Goal: Transaction & Acquisition: Purchase product/service

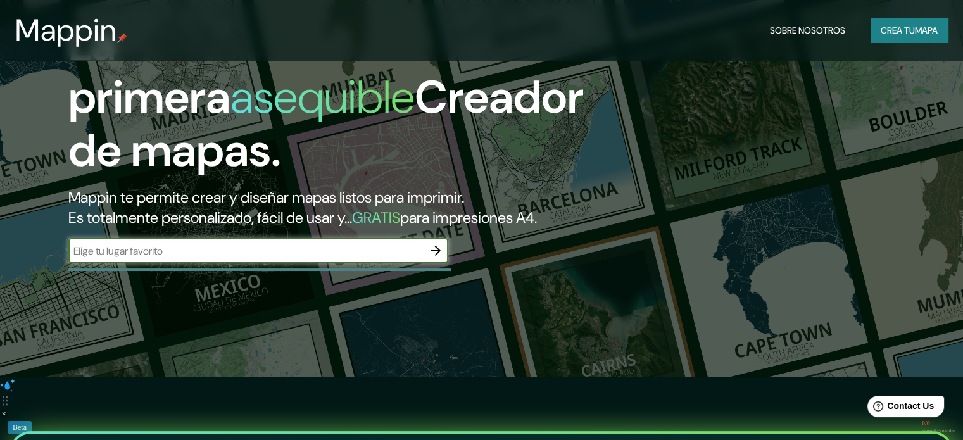
click at [185, 258] on input "text" at bounding box center [245, 251] width 354 height 15
click at [319, 258] on input "text" at bounding box center [245, 251] width 354 height 15
paste input "[GEOGRAPHIC_DATA]"
type input "[GEOGRAPHIC_DATA]"
click at [434, 258] on icon "button" at bounding box center [435, 250] width 15 height 15
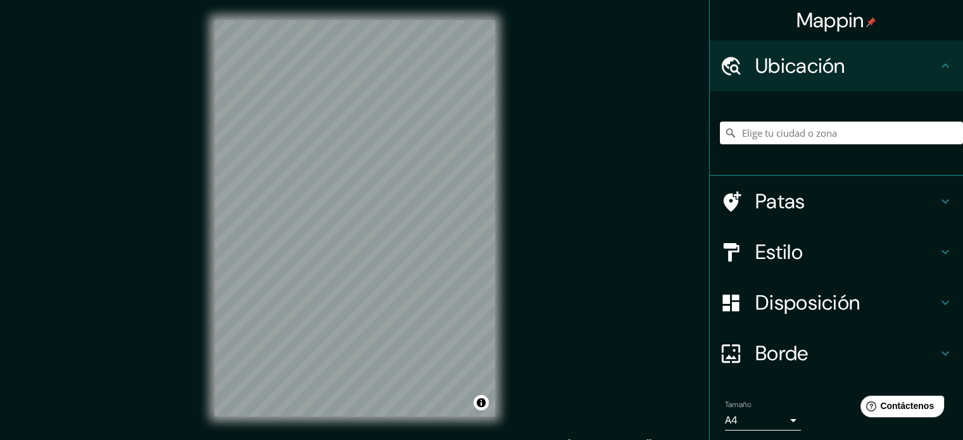
click at [754, 138] on input "Elige tu ciudad o zona" at bounding box center [841, 133] width 243 height 23
click at [733, 136] on input "[GEOGRAPHIC_DATA], [US_STATE], [GEOGRAPHIC_DATA]" at bounding box center [841, 133] width 243 height 23
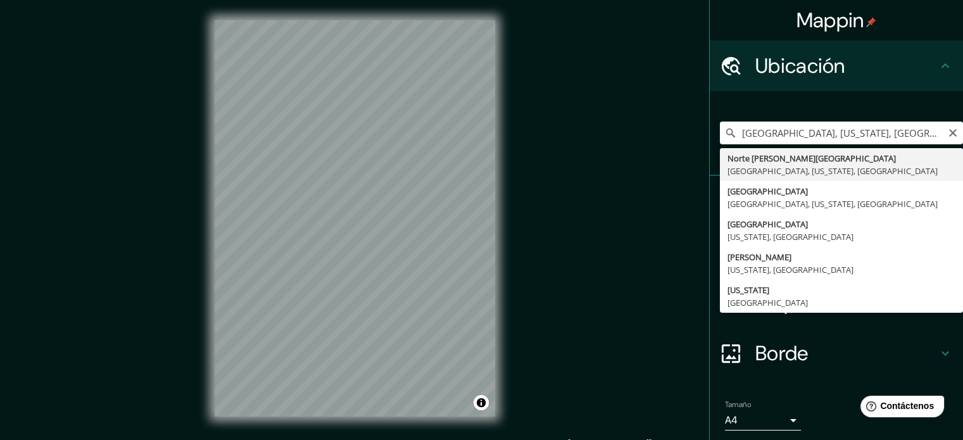
type input "[GEOGRAPHIC_DATA][PERSON_NAME][GEOGRAPHIC_DATA], [US_STATE], [GEOGRAPHIC_DATA]"
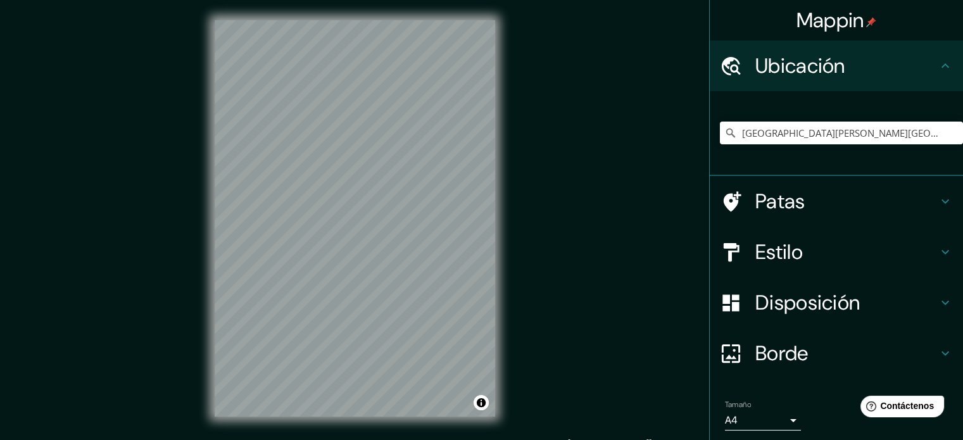
click at [800, 194] on h4 "Patas" at bounding box center [846, 201] width 182 height 25
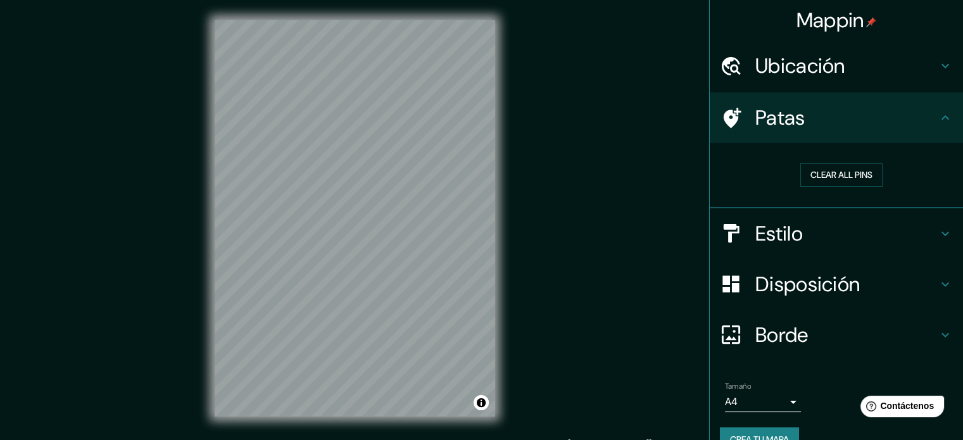
click at [799, 231] on h4 "Estilo" at bounding box center [846, 233] width 182 height 25
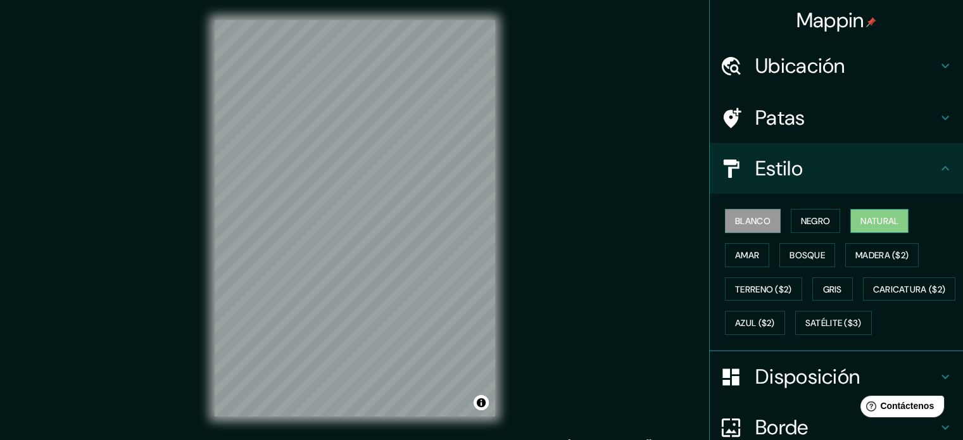
click at [860, 221] on font "Natural" at bounding box center [879, 220] width 38 height 11
click at [805, 254] on font "Bosque" at bounding box center [806, 254] width 35 height 11
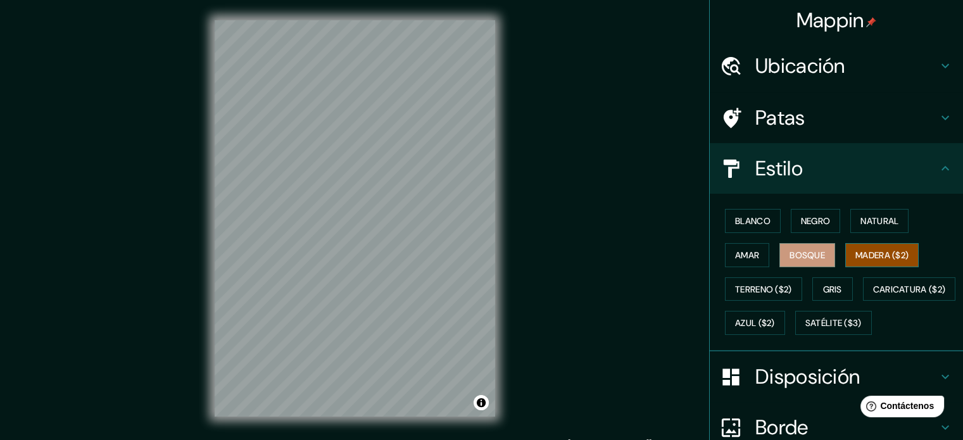
click at [861, 251] on font "Madera ($2)" at bounding box center [881, 254] width 53 height 11
click at [745, 259] on font "Amar" at bounding box center [747, 254] width 24 height 11
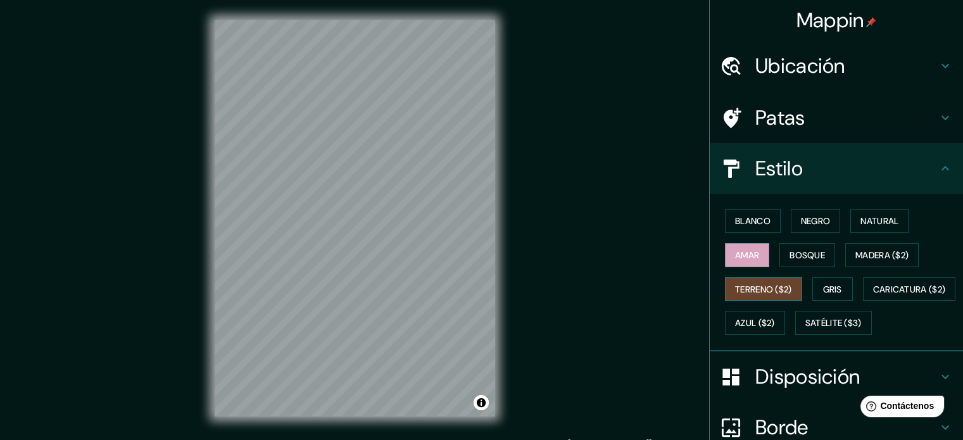
click at [746, 294] on font "Terreno ($2)" at bounding box center [763, 289] width 57 height 16
click at [823, 284] on font "Gris" at bounding box center [832, 289] width 19 height 11
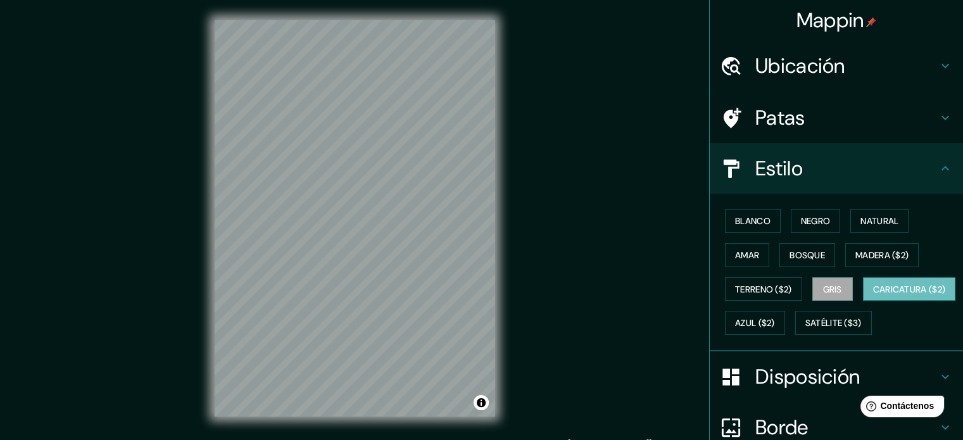
click at [863, 301] on button "Caricatura ($2)" at bounding box center [909, 289] width 93 height 24
click at [775, 318] on font "Azul ($2)" at bounding box center [755, 323] width 40 height 11
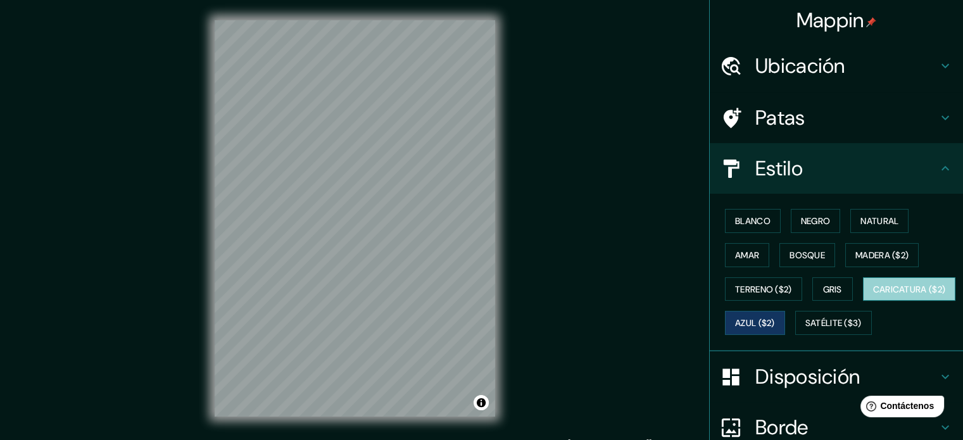
click at [873, 295] on font "Caricatura ($2)" at bounding box center [909, 289] width 73 height 11
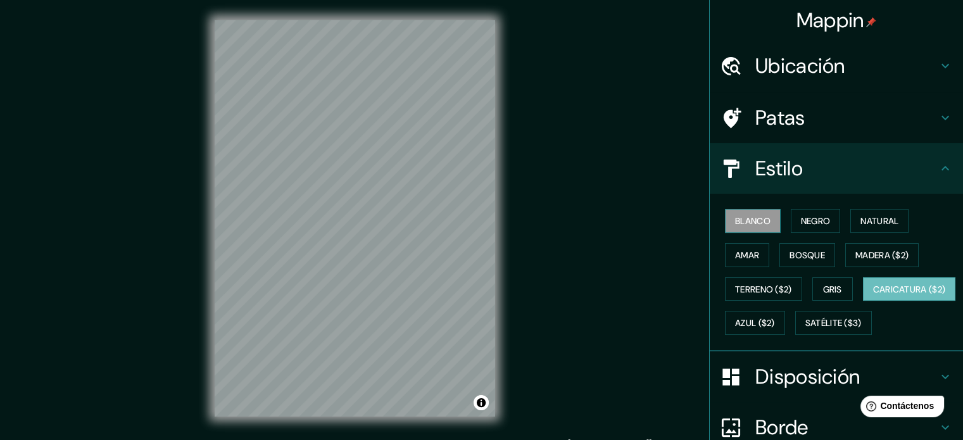
click at [744, 220] on font "Blanco" at bounding box center [752, 220] width 35 height 11
click at [801, 222] on font "Negro" at bounding box center [816, 220] width 30 height 11
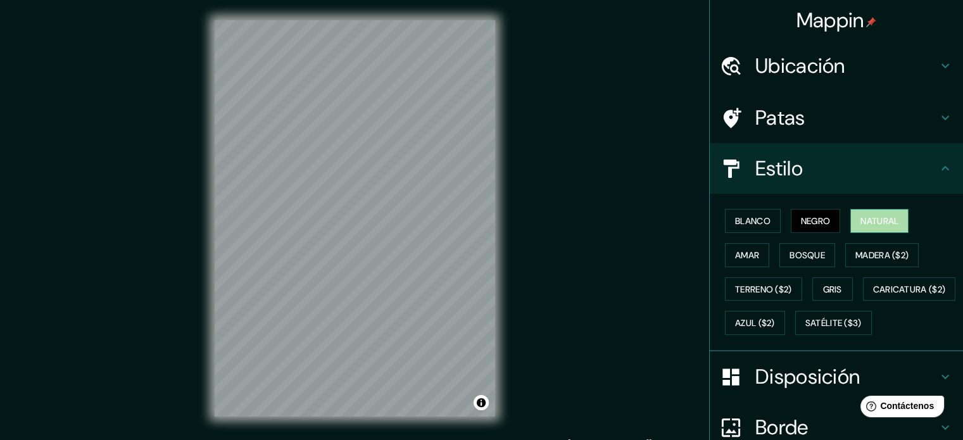
click at [860, 215] on font "Natural" at bounding box center [879, 220] width 38 height 11
click at [735, 247] on font "Amar" at bounding box center [747, 255] width 24 height 16
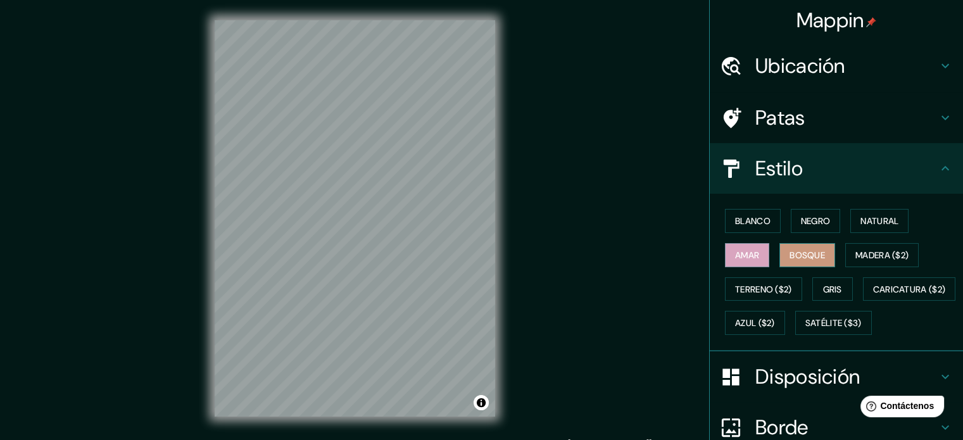
click at [806, 251] on font "Bosque" at bounding box center [806, 254] width 35 height 11
click at [869, 252] on font "Madera ($2)" at bounding box center [881, 254] width 53 height 11
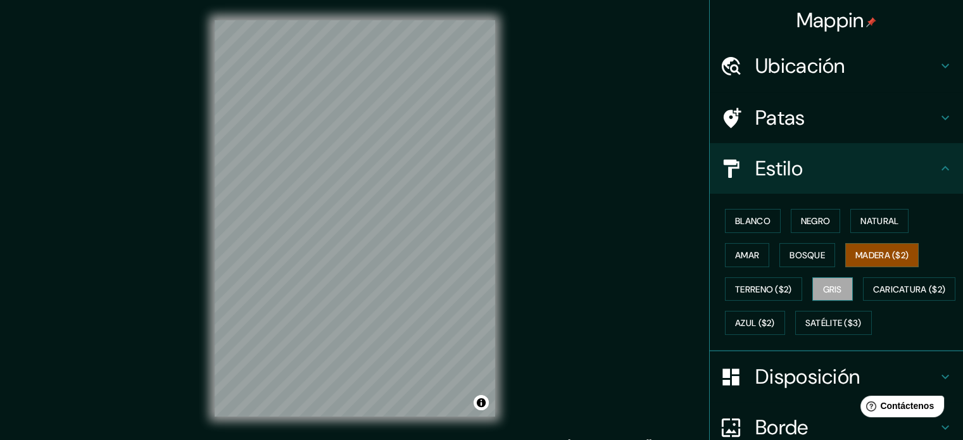
click at [829, 287] on font "Gris" at bounding box center [832, 289] width 19 height 11
click at [875, 250] on font "Madera ($2)" at bounding box center [881, 254] width 53 height 11
click at [739, 289] on font "Terreno ($2)" at bounding box center [763, 289] width 57 height 11
click at [823, 287] on font "Gris" at bounding box center [832, 289] width 19 height 11
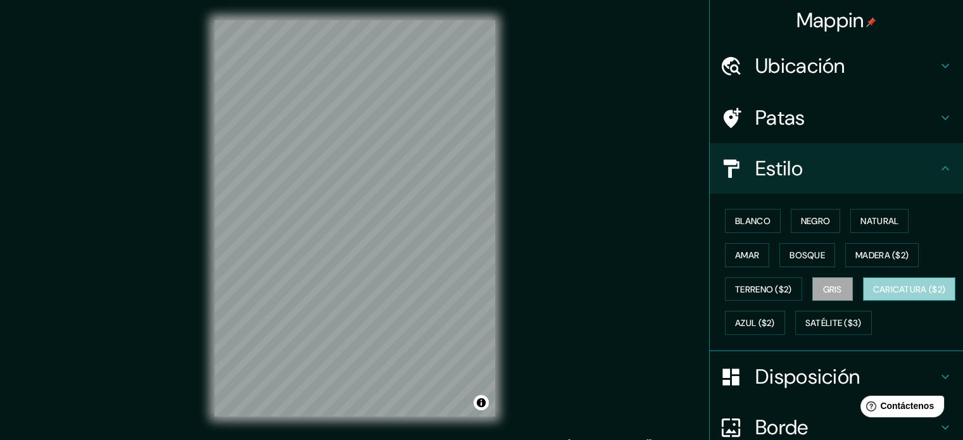
click at [873, 297] on font "Caricatura ($2)" at bounding box center [909, 289] width 73 height 16
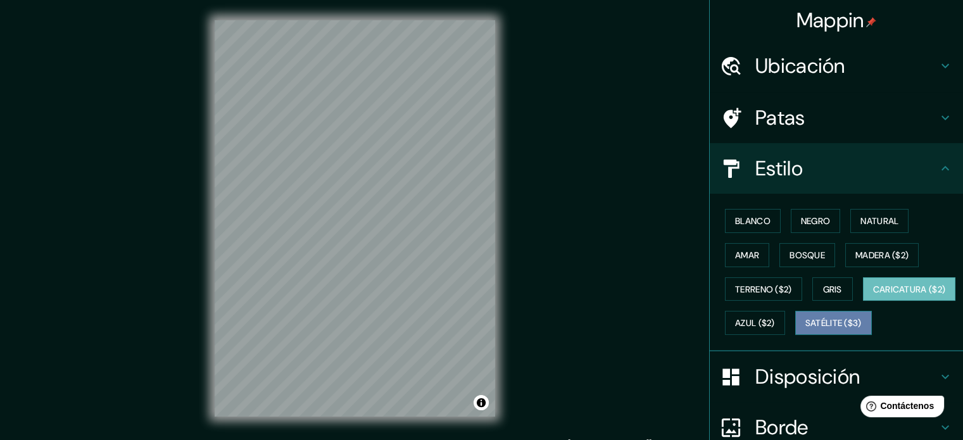
click at [805, 329] on font "Satélite ($3)" at bounding box center [833, 323] width 56 height 11
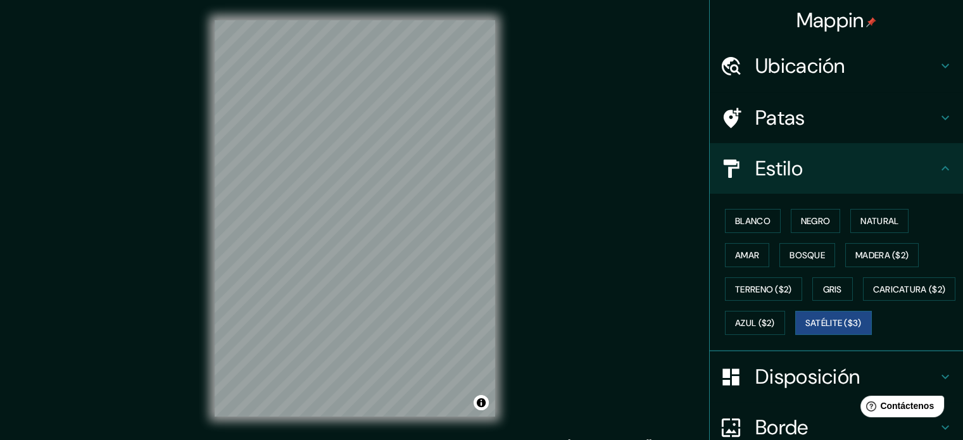
click at [816, 114] on h4 "Patas" at bounding box center [846, 117] width 182 height 25
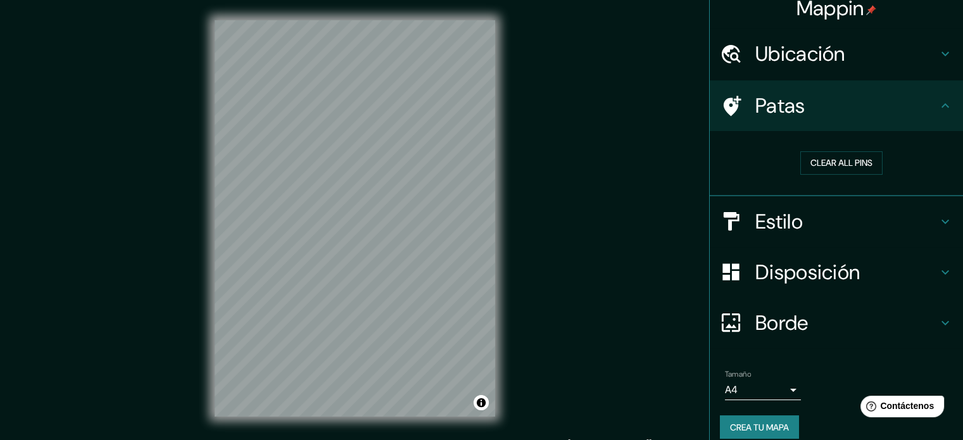
scroll to position [25, 0]
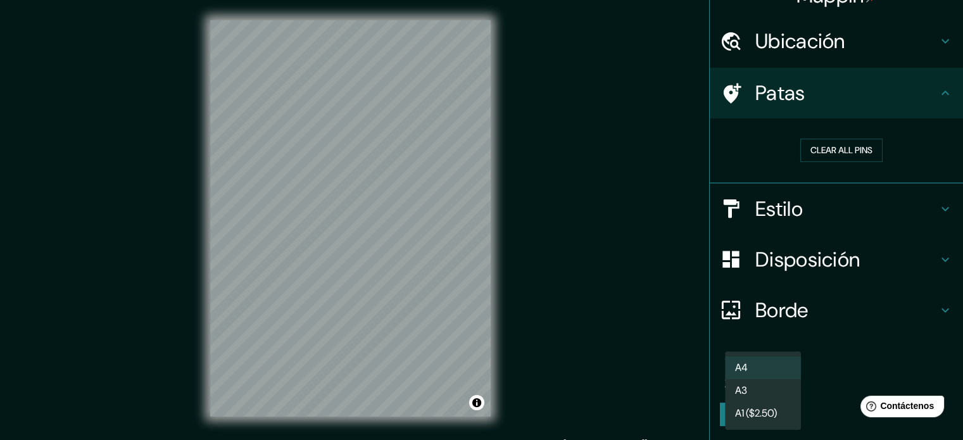
click at [781, 379] on body "Mappin Ubicación [GEOGRAPHIC_DATA][PERSON_NAME][GEOGRAPHIC_DATA], [US_STATE], […" at bounding box center [481, 220] width 963 height 440
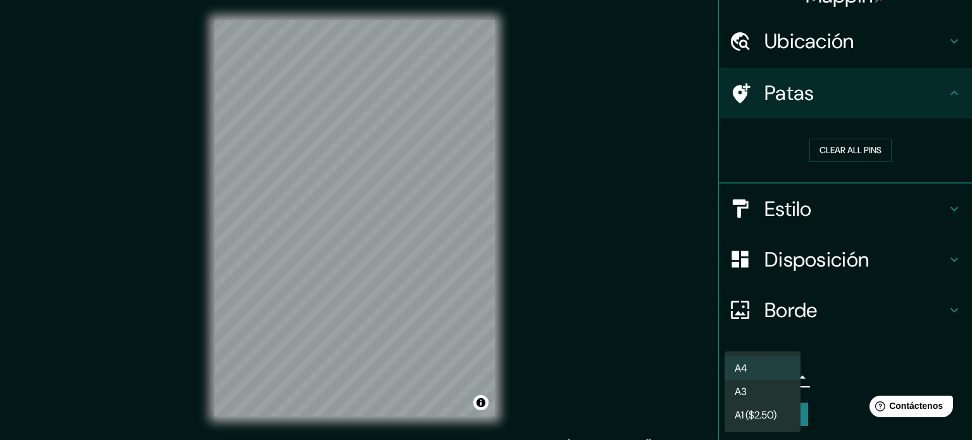
click at [759, 390] on li "A3" at bounding box center [763, 391] width 76 height 23
type input "a4"
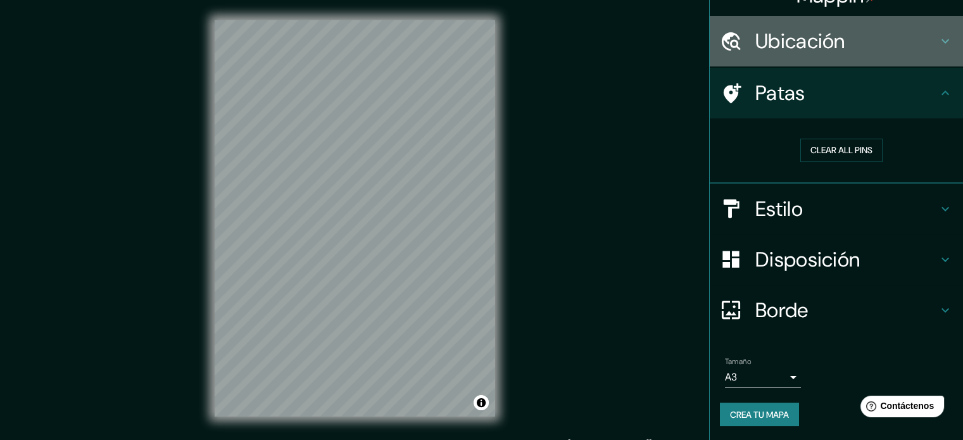
click at [862, 41] on h4 "Ubicación" at bounding box center [846, 40] width 182 height 25
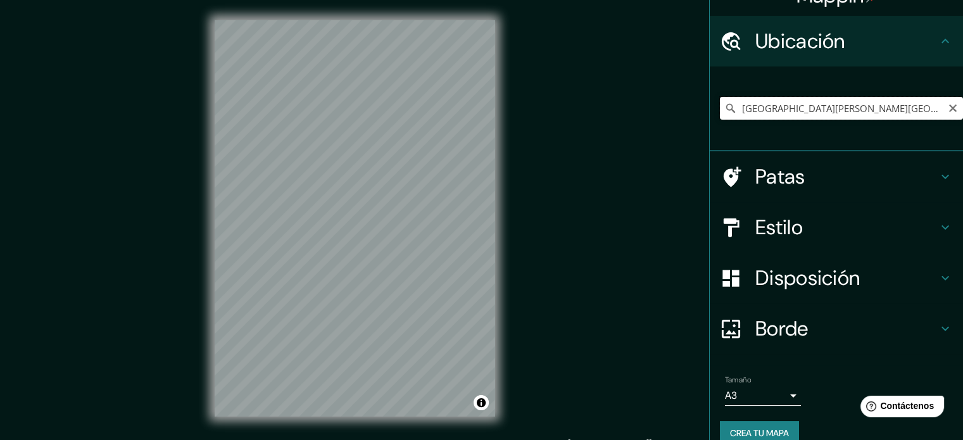
click at [802, 108] on input "[GEOGRAPHIC_DATA][PERSON_NAME][GEOGRAPHIC_DATA], [US_STATE], [GEOGRAPHIC_DATA]" at bounding box center [841, 108] width 243 height 23
click at [947, 107] on icon "Claro" at bounding box center [952, 108] width 10 height 10
click at [817, 108] on input "Elige tu ciudad o zona" at bounding box center [841, 108] width 243 height 23
paste input "39.77204, -104.9710"
type input "39.77204, -104.9710"
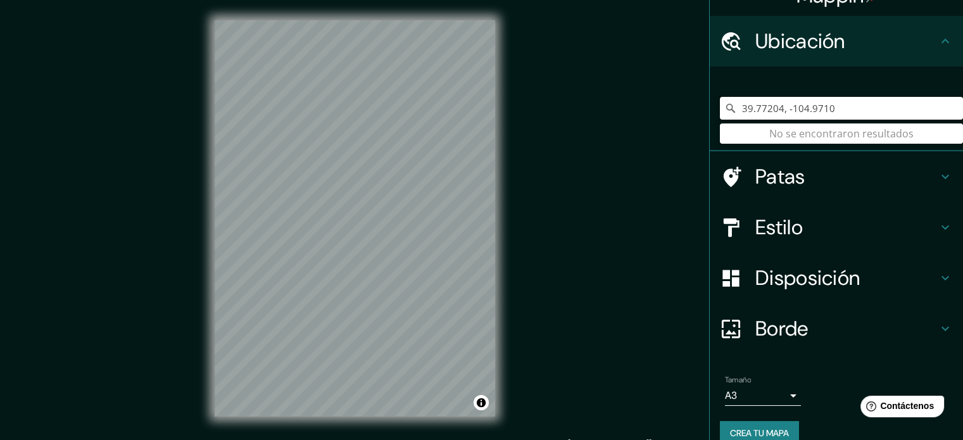
drag, startPoint x: 873, startPoint y: 103, endPoint x: 575, endPoint y: 120, distance: 299.2
click at [575, 120] on div "Mappin Ubicación 39.77204, -104.9710 No se encontraron resultados Patas Estilo …" at bounding box center [481, 228] width 963 height 457
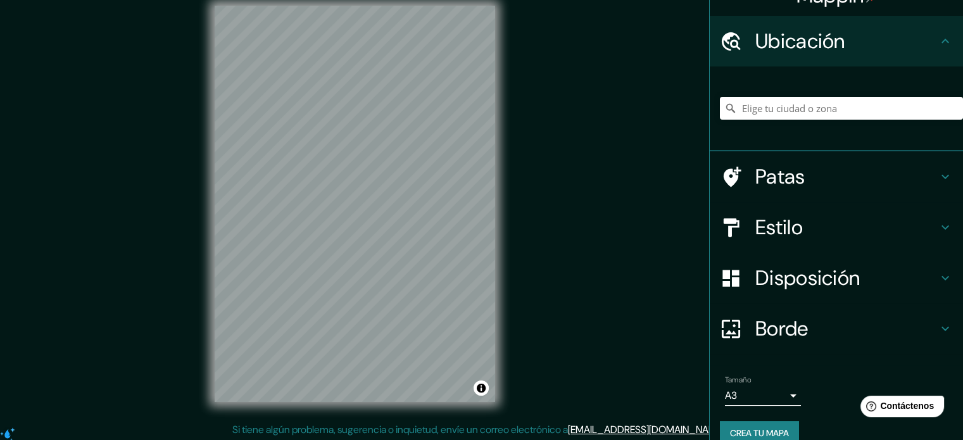
scroll to position [16, 0]
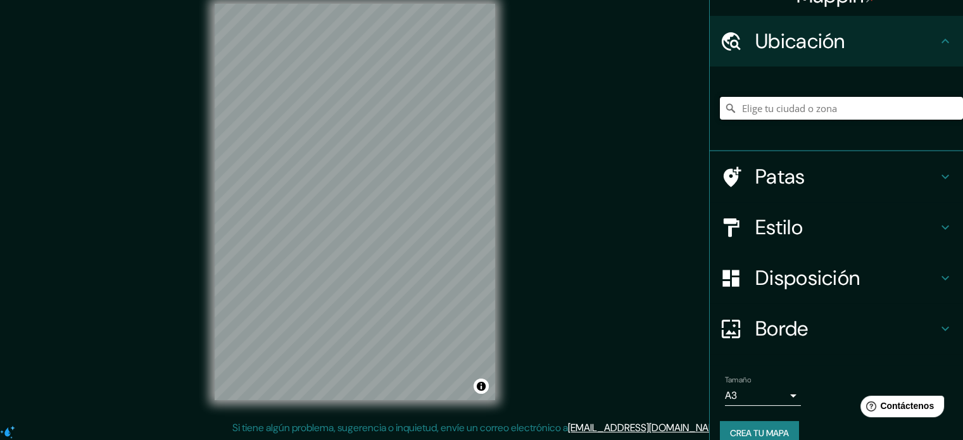
click at [808, 106] on input "Elige tu ciudad o zona" at bounding box center [841, 108] width 243 height 23
paste input "[PERSON_NAME] St 3930"
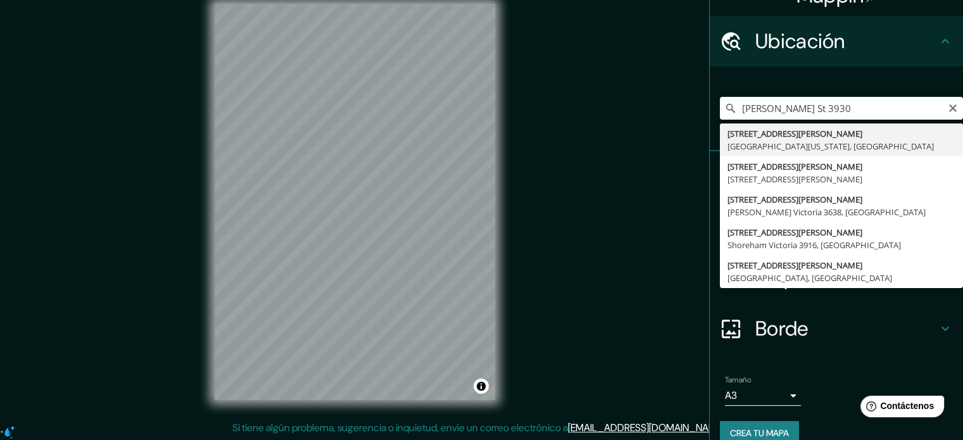
type input "[STREET_ADDRESS][PERSON_NAME][US_STATE]"
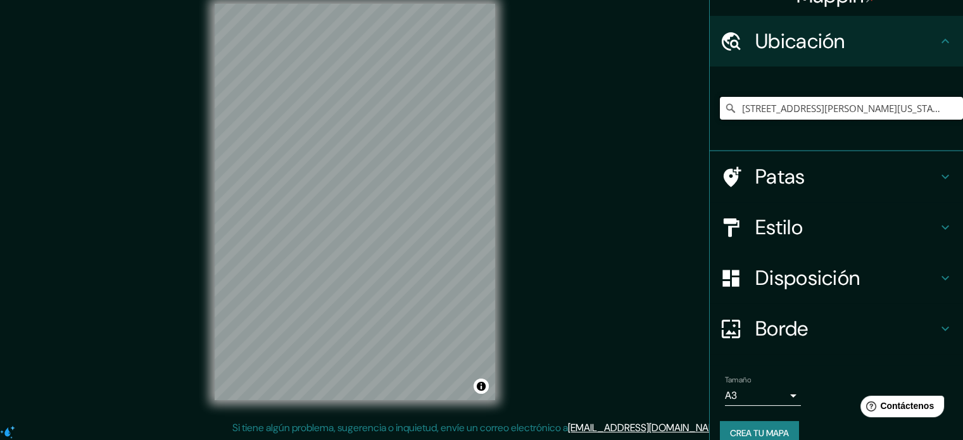
scroll to position [0, 0]
